Goal: Task Accomplishment & Management: Manage account settings

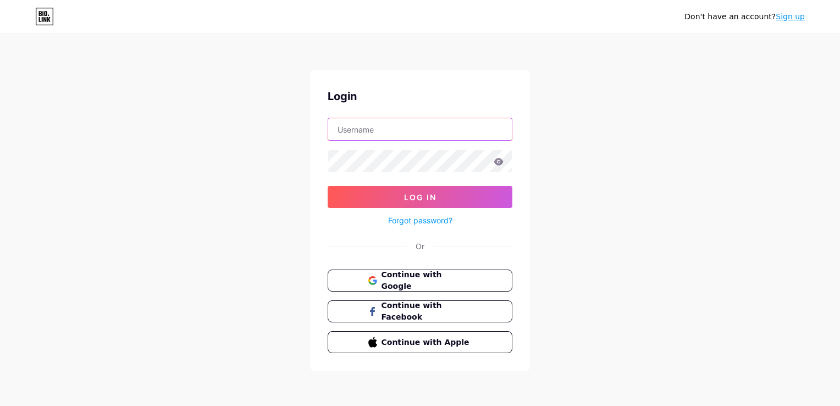
click at [448, 127] on input "text" at bounding box center [420, 129] width 184 height 22
type input "[EMAIL_ADDRESS][DOMAIN_NAME]"
click at [391, 275] on span "Continue with Google" at bounding box center [426, 281] width 92 height 24
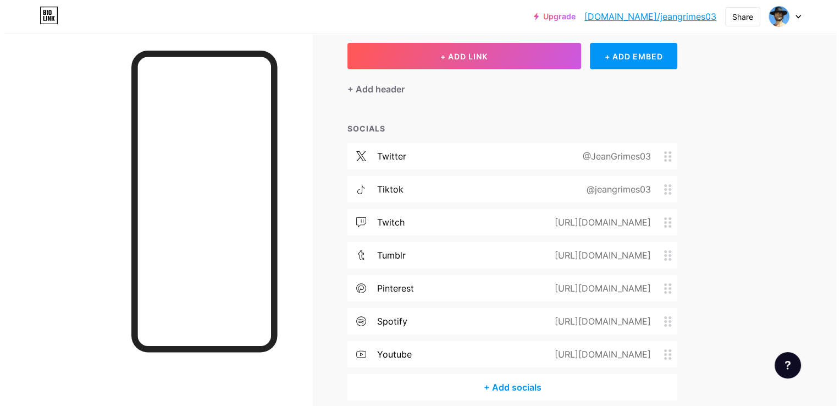
scroll to position [59, 0]
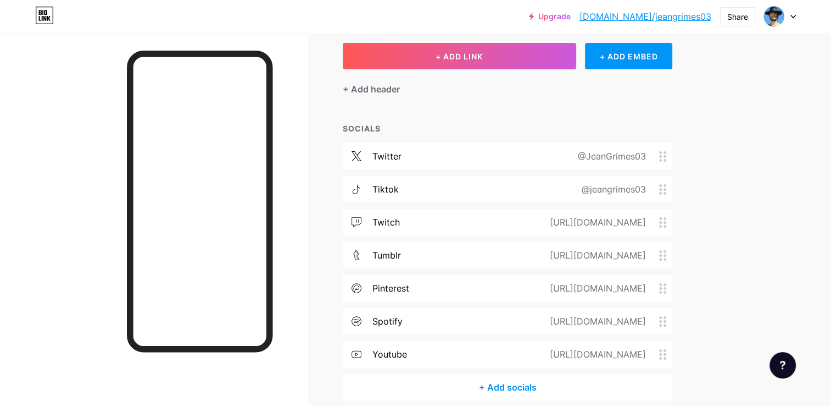
click at [523, 188] on div "tiktok @jeangrimes03" at bounding box center [508, 189] width 330 height 26
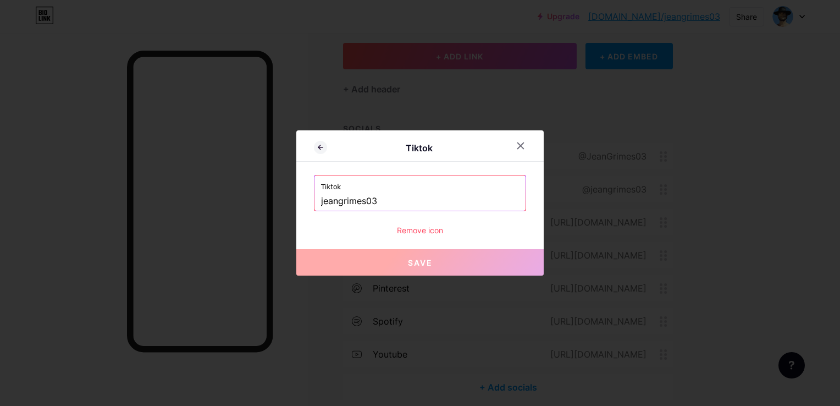
click at [410, 193] on input "jeangrimes03" at bounding box center [420, 201] width 198 height 19
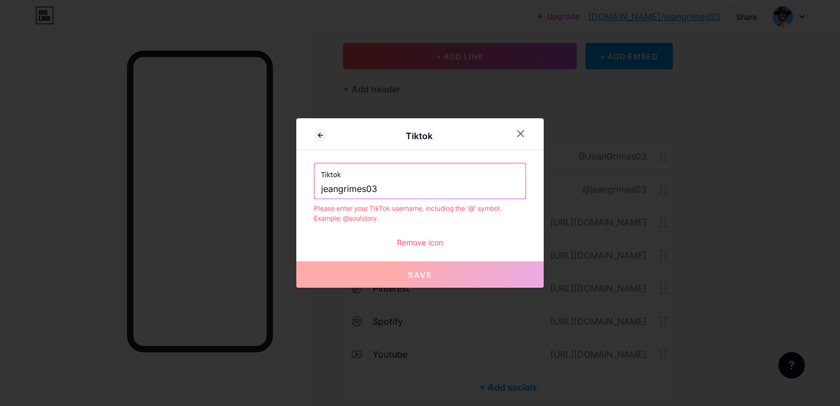
click at [410, 193] on input "jeangrimes03" at bounding box center [420, 189] width 198 height 19
click at [517, 132] on icon at bounding box center [520, 133] width 9 height 9
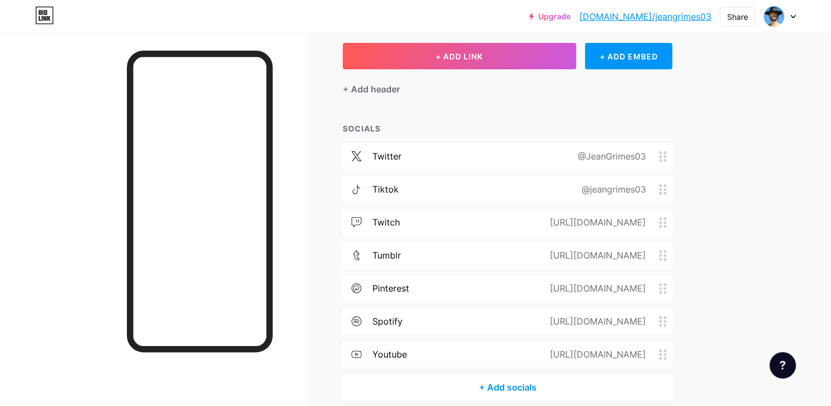
click at [532, 351] on div "https://www.youtube.com/@CineSauvage" at bounding box center [595, 353] width 127 height 13
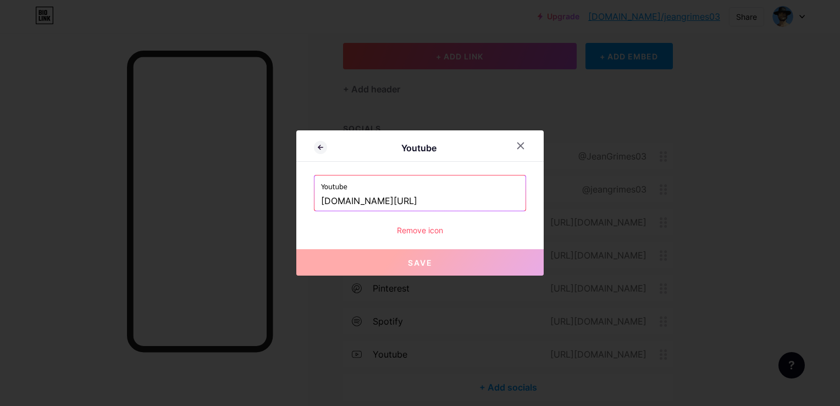
click at [396, 200] on input "www.youtube.com/@CineSauvage" at bounding box center [420, 201] width 198 height 19
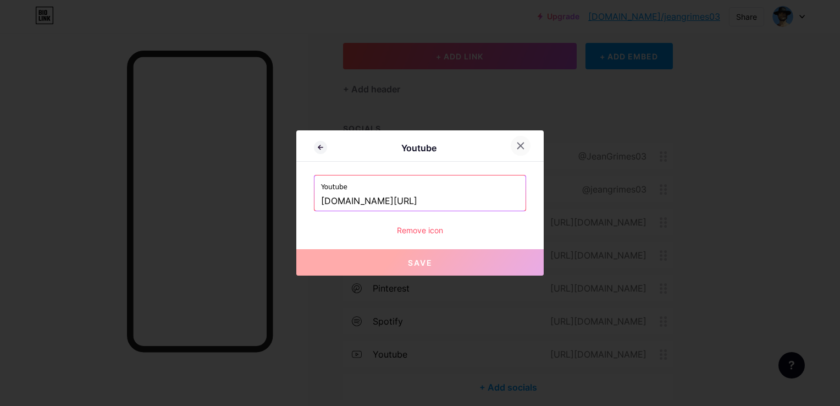
click at [521, 142] on icon at bounding box center [520, 145] width 9 height 9
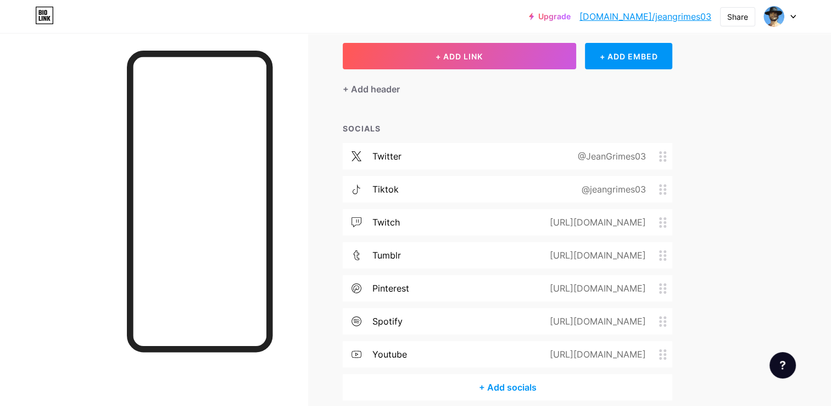
click at [532, 287] on div "https://pinterest.com/JeanGrimes03" at bounding box center [595, 287] width 127 height 13
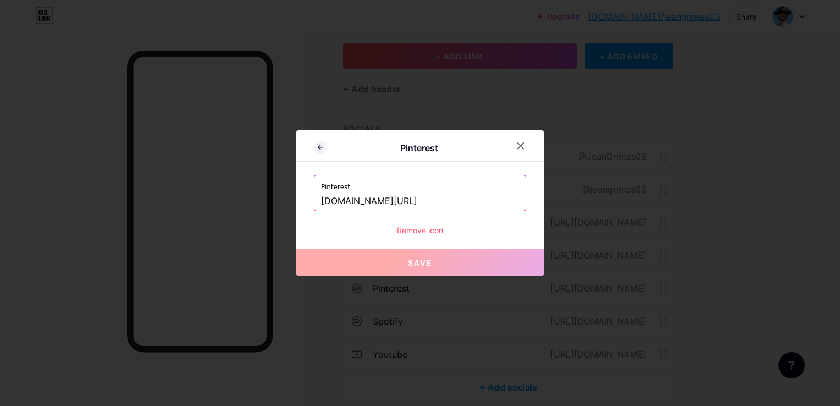
click at [374, 205] on input "pinterest.com/JeanGrimes03" at bounding box center [420, 201] width 198 height 19
click at [75, 82] on div at bounding box center [420, 203] width 840 height 406
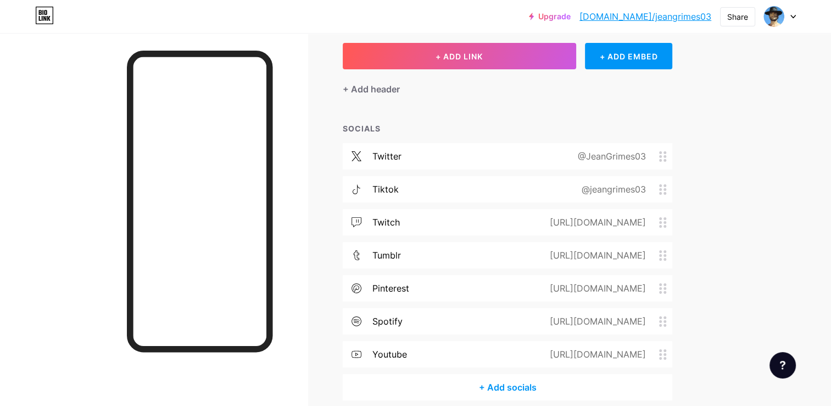
click at [449, 260] on div "tumblr https://www.tumblr.com/jeangrimes" at bounding box center [508, 255] width 330 height 26
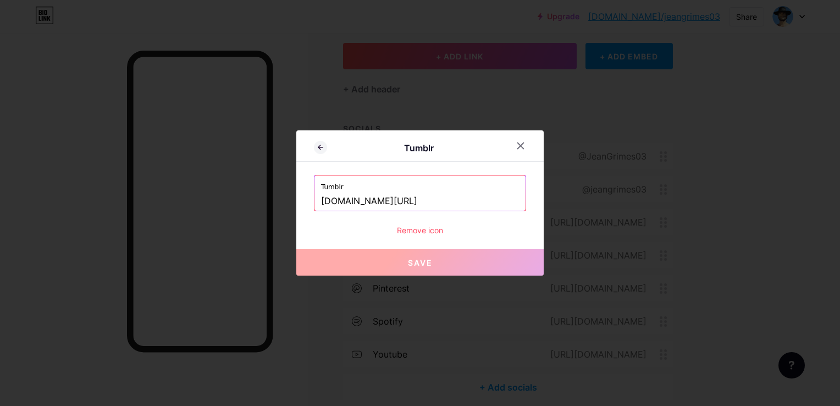
click at [392, 206] on input "www.tumblr.com/jeangrimes" at bounding box center [420, 201] width 198 height 19
